Goal: Task Accomplishment & Management: Manage account settings

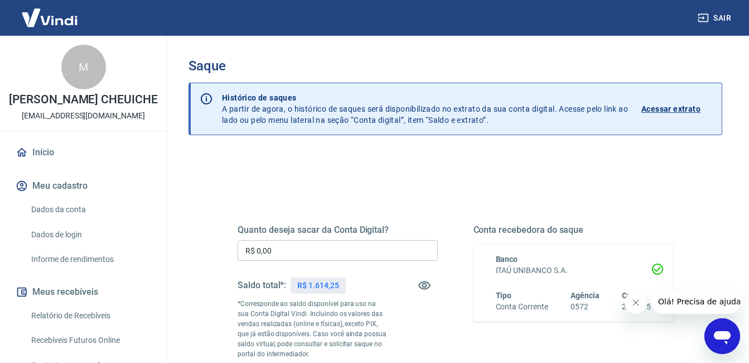
click at [317, 251] on input "R$ 0,00" at bounding box center [338, 250] width 200 height 21
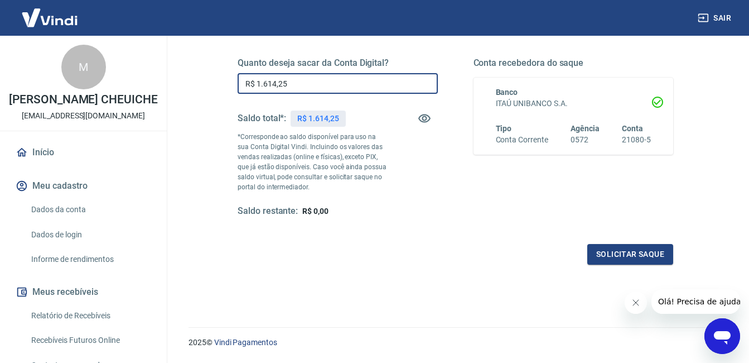
scroll to position [167, 0]
type input "R$ 1.614,25"
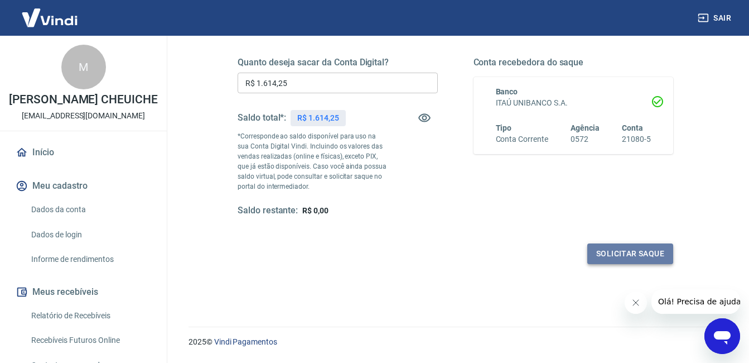
click at [604, 256] on button "Solicitar saque" at bounding box center [630, 253] width 86 height 21
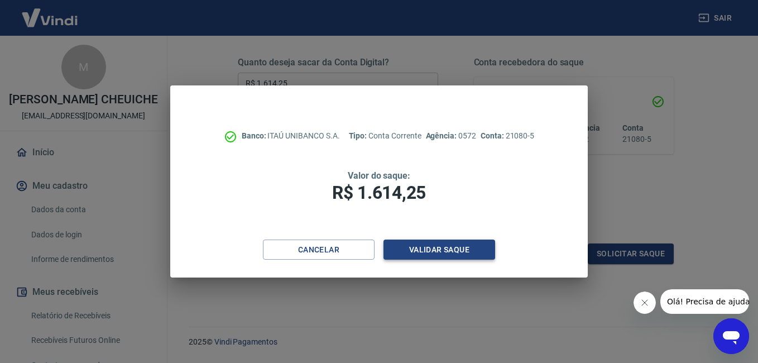
click at [459, 245] on button "Validar saque" at bounding box center [439, 249] width 112 height 21
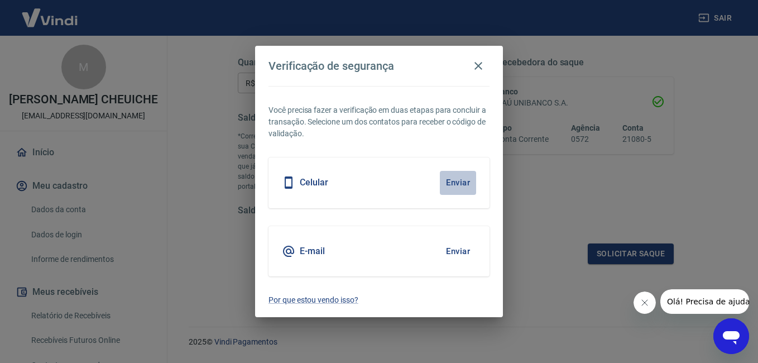
click at [459, 180] on button "Enviar" at bounding box center [458, 182] width 36 height 23
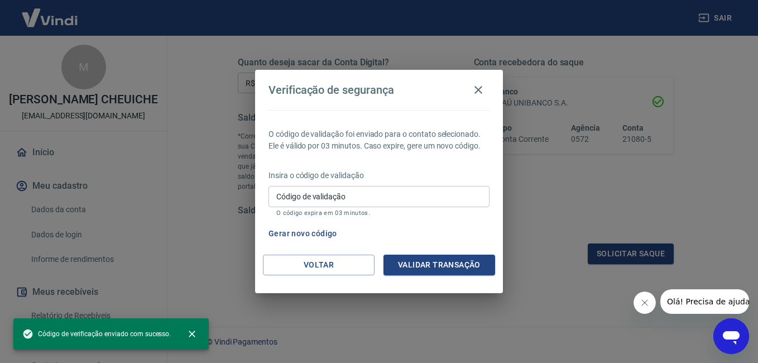
click at [426, 187] on input "Código de validação" at bounding box center [378, 196] width 221 height 21
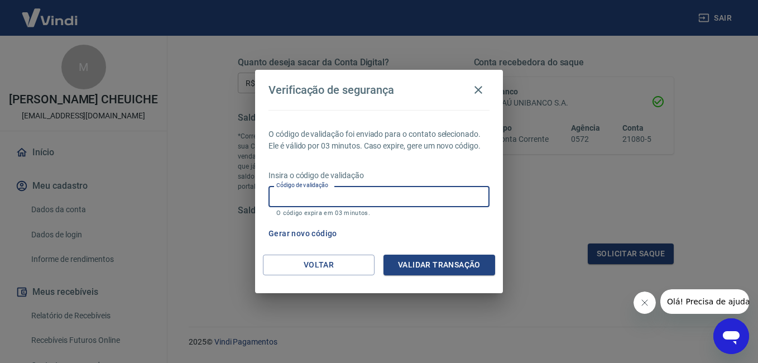
type input "0"
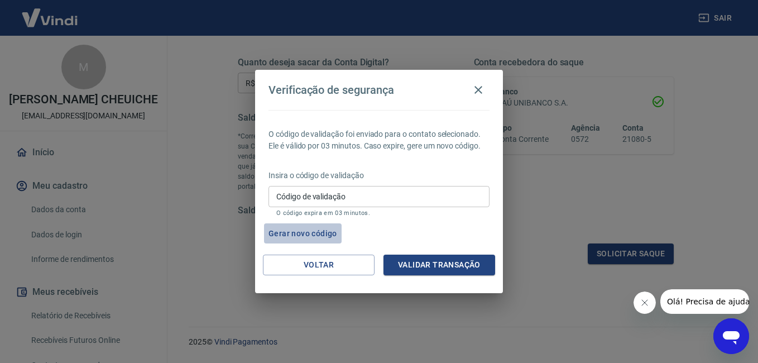
click at [321, 233] on button "Gerar novo código" at bounding box center [303, 233] width 78 height 21
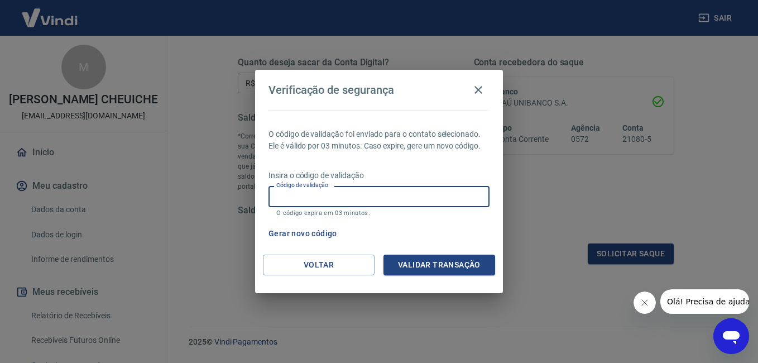
click at [380, 189] on input "Código de validação" at bounding box center [378, 196] width 221 height 21
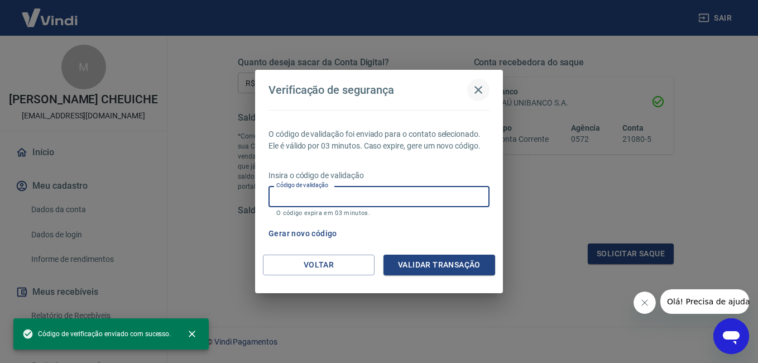
click at [480, 89] on icon "button" at bounding box center [478, 90] width 8 height 8
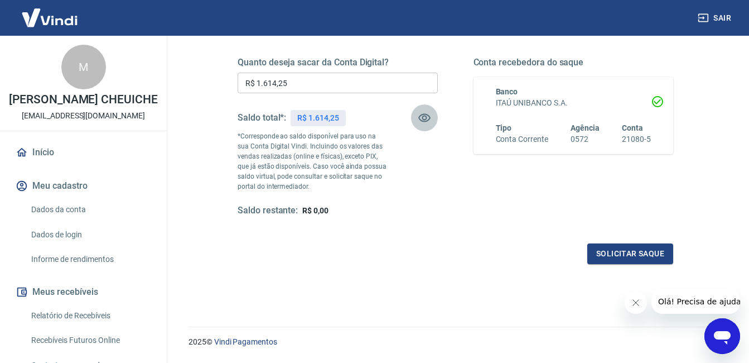
click at [424, 116] on icon "button" at bounding box center [424, 118] width 12 height 8
click at [424, 116] on icon "button" at bounding box center [424, 117] width 13 height 13
click at [650, 257] on button "Solicitar saque" at bounding box center [630, 253] width 86 height 21
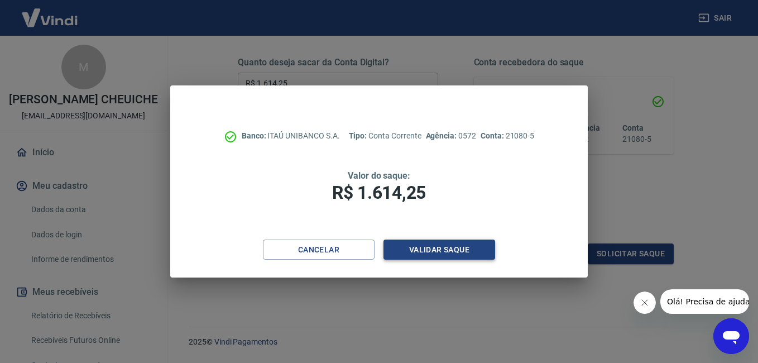
click at [481, 251] on button "Validar saque" at bounding box center [439, 249] width 112 height 21
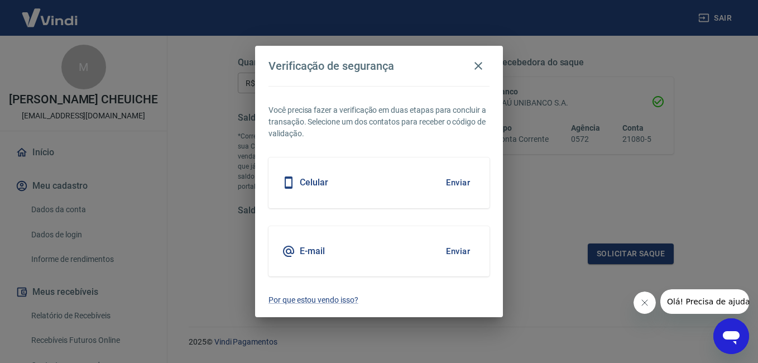
click at [461, 177] on button "Enviar" at bounding box center [458, 182] width 36 height 23
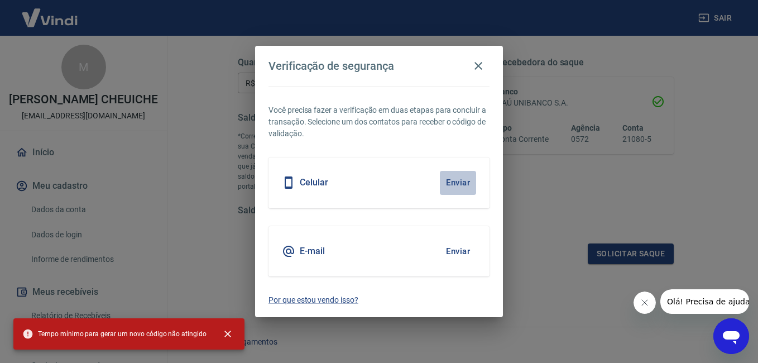
click at [447, 182] on button "Enviar" at bounding box center [458, 182] width 36 height 23
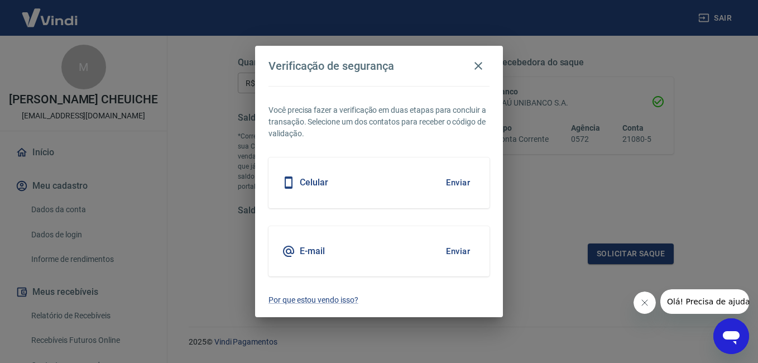
click at [317, 182] on h5 "Celular" at bounding box center [314, 182] width 28 height 11
click at [458, 182] on button "Enviar" at bounding box center [458, 182] width 36 height 23
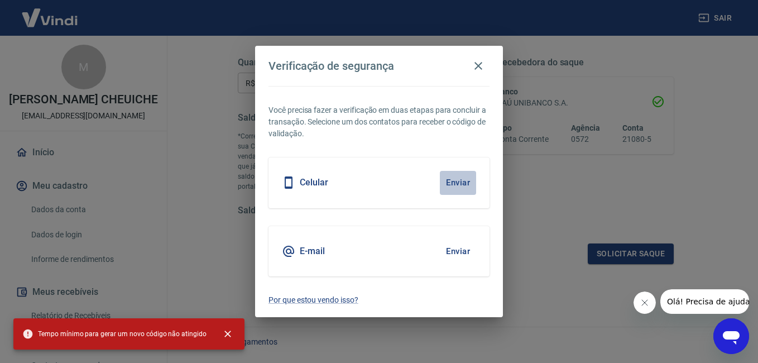
click at [460, 180] on button "Enviar" at bounding box center [458, 182] width 36 height 23
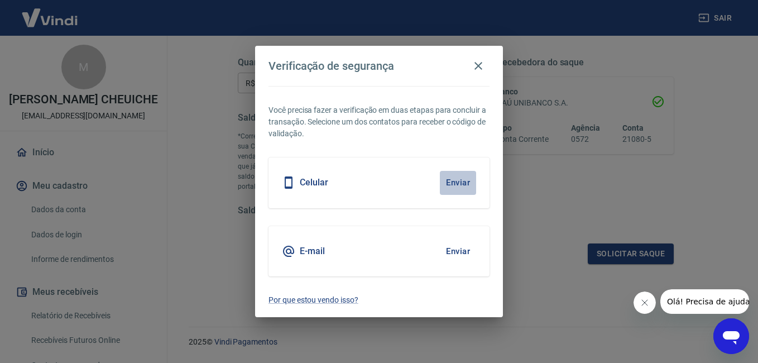
click at [460, 180] on button "Enviar" at bounding box center [458, 182] width 36 height 23
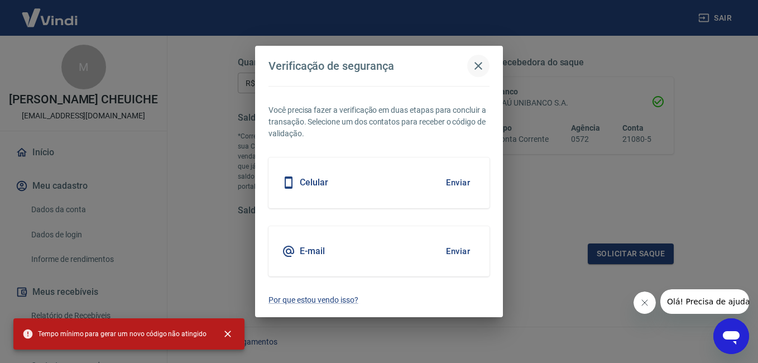
click at [472, 68] on icon "button" at bounding box center [477, 65] width 13 height 13
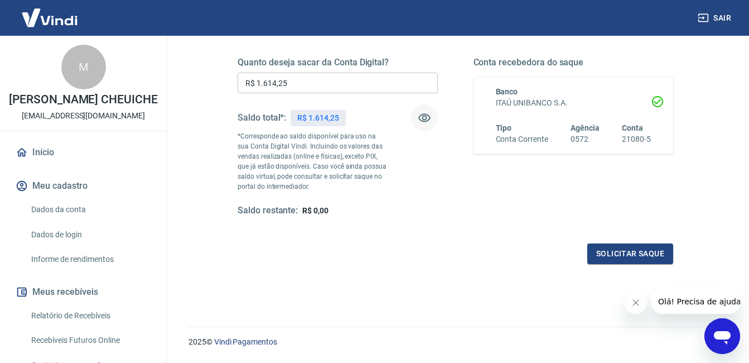
click at [421, 213] on div "Saldo restante: R$ 0,00" at bounding box center [338, 211] width 200 height 12
drag, startPoint x: 41, startPoint y: 160, endPoint x: 81, endPoint y: 150, distance: 40.7
click at [41, 160] on link "Início" at bounding box center [83, 152] width 140 height 25
